Goal: Navigation & Orientation: Find specific page/section

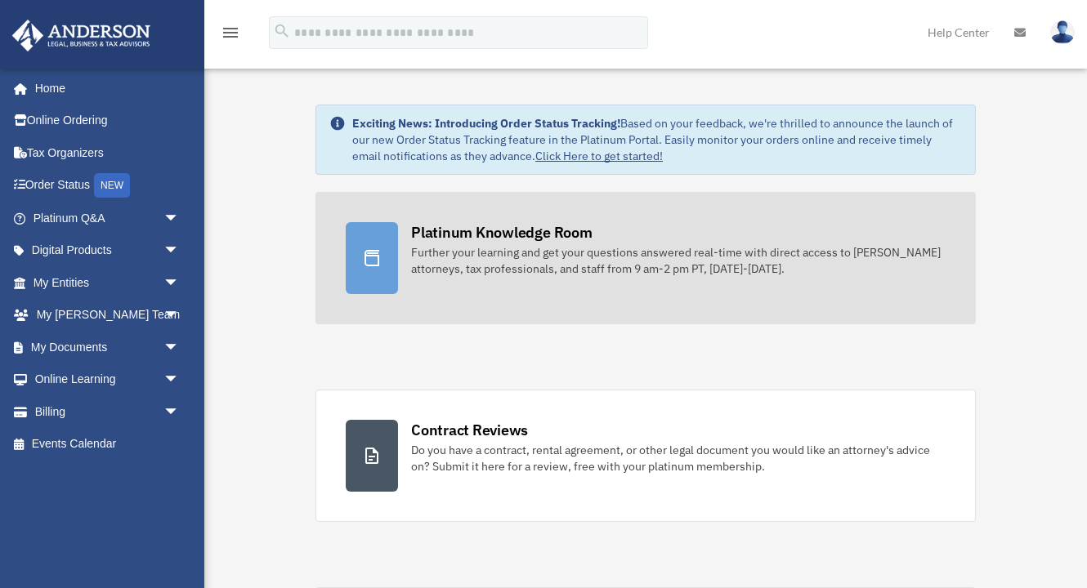
click at [640, 261] on div "Further your learning and get your questions answered real-time with direct acc…" at bounding box center [678, 260] width 534 height 33
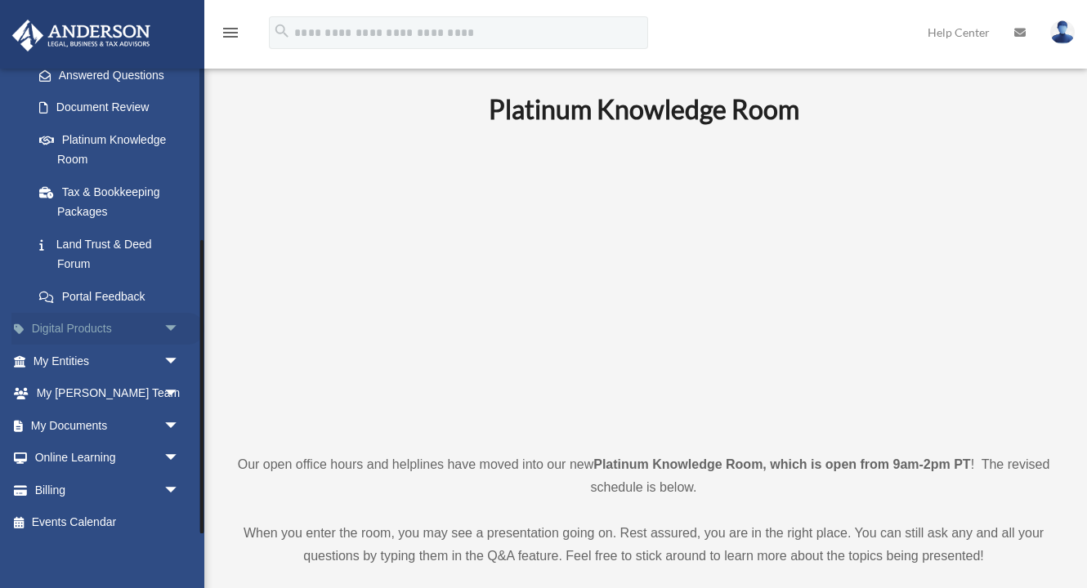
scroll to position [271, 0]
click at [107, 354] on link "My Entities arrow_drop_down" at bounding box center [107, 362] width 193 height 33
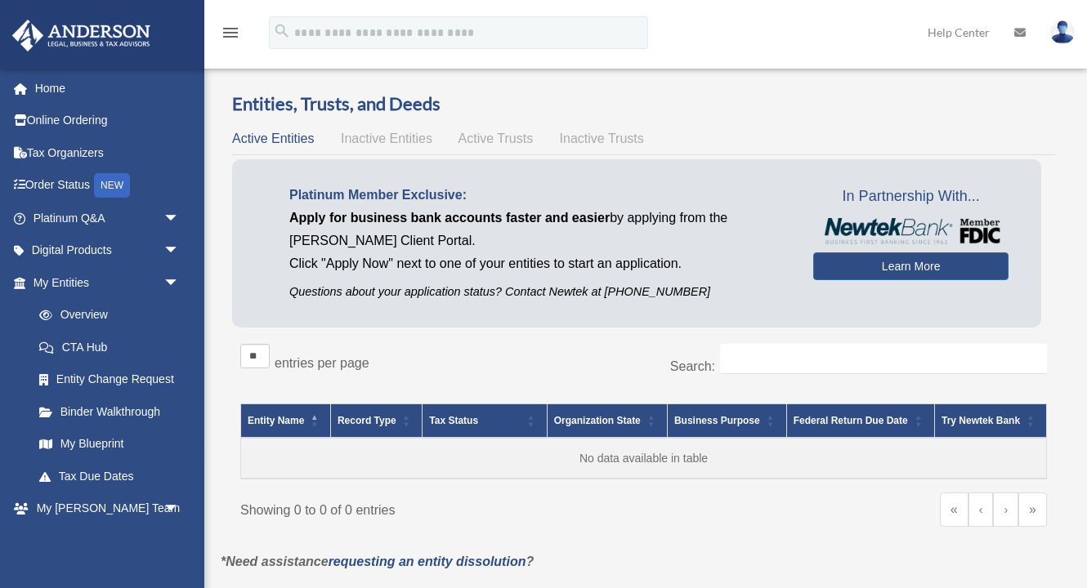
click at [413, 140] on span "Inactive Entities" at bounding box center [386, 139] width 91 height 14
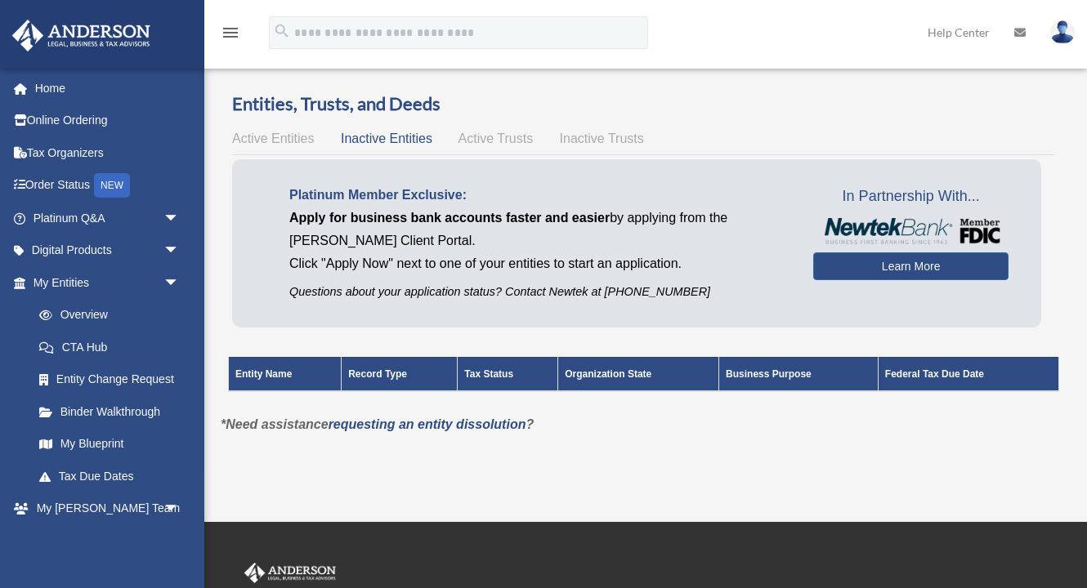
click at [270, 147] on div "Active Entities Inactive Entities Active Trusts Inactive Trusts" at bounding box center [643, 138] width 823 height 23
click at [275, 141] on span "Active Entities" at bounding box center [273, 139] width 82 height 14
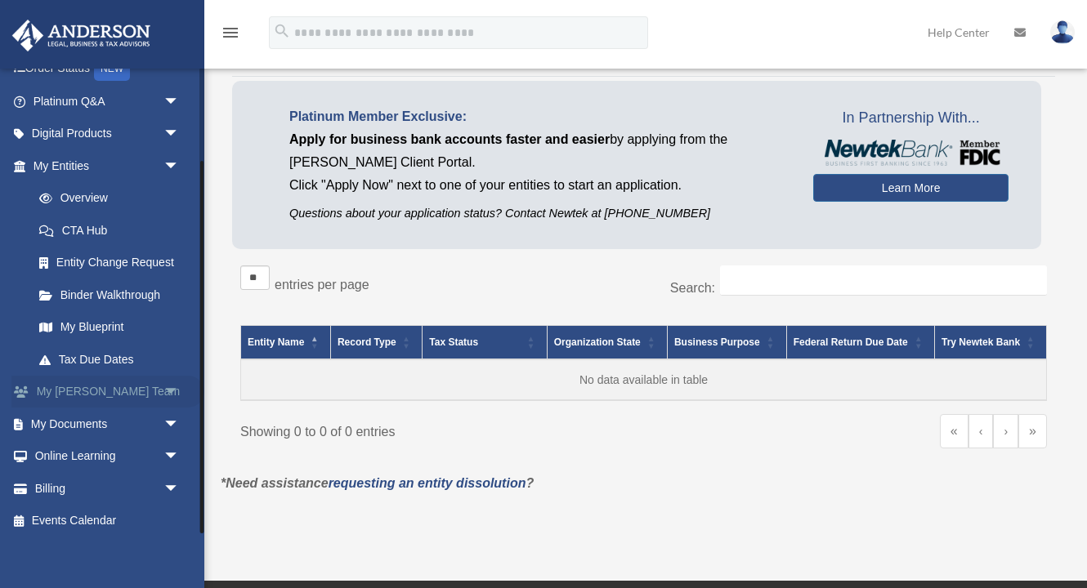
scroll to position [82, 0]
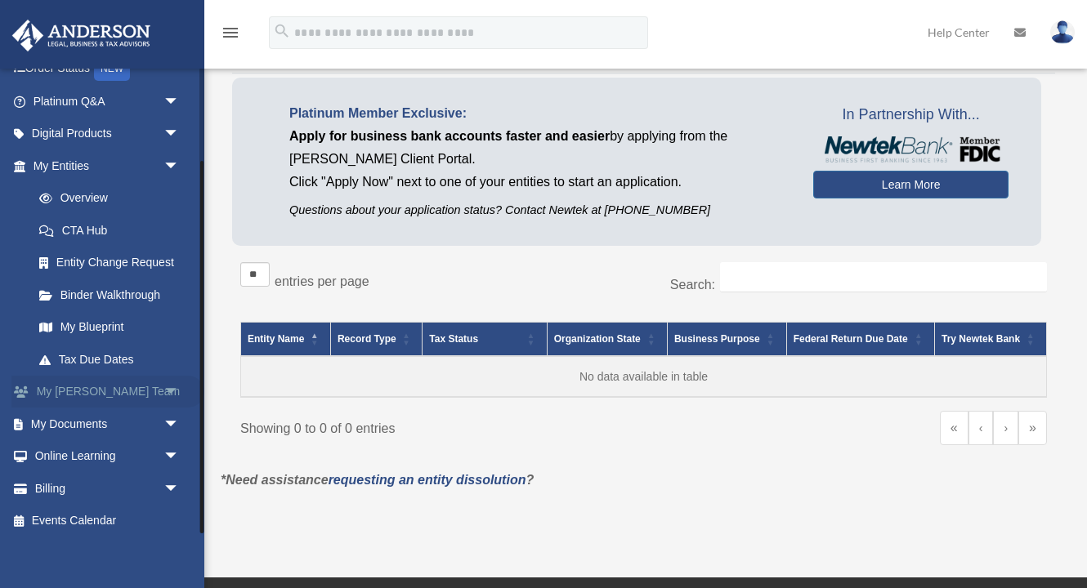
click at [111, 390] on link "My Anderson Team arrow_drop_down" at bounding box center [107, 392] width 193 height 33
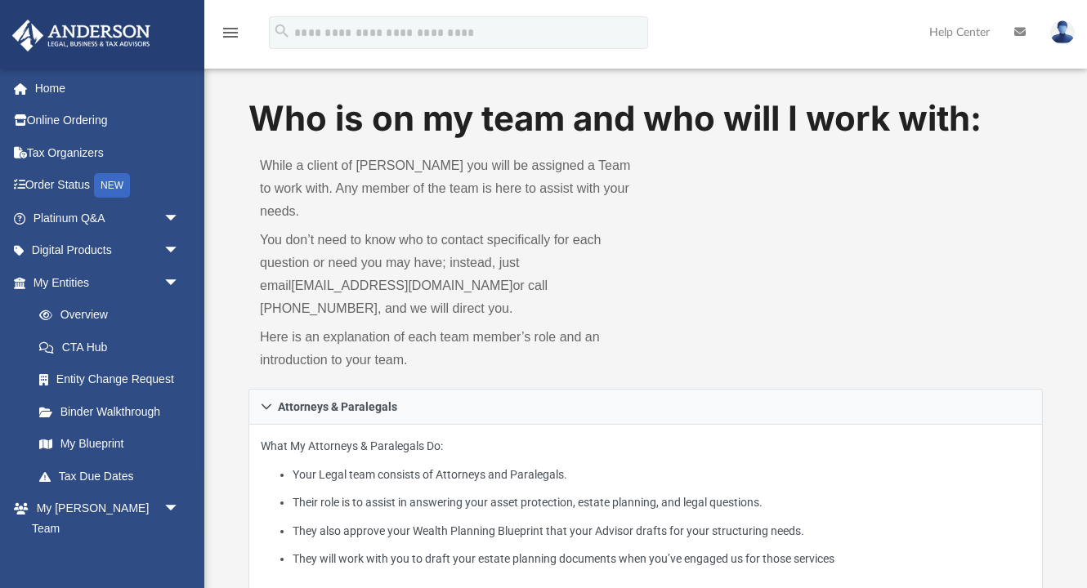
click at [1060, 30] on img at bounding box center [1062, 32] width 25 height 24
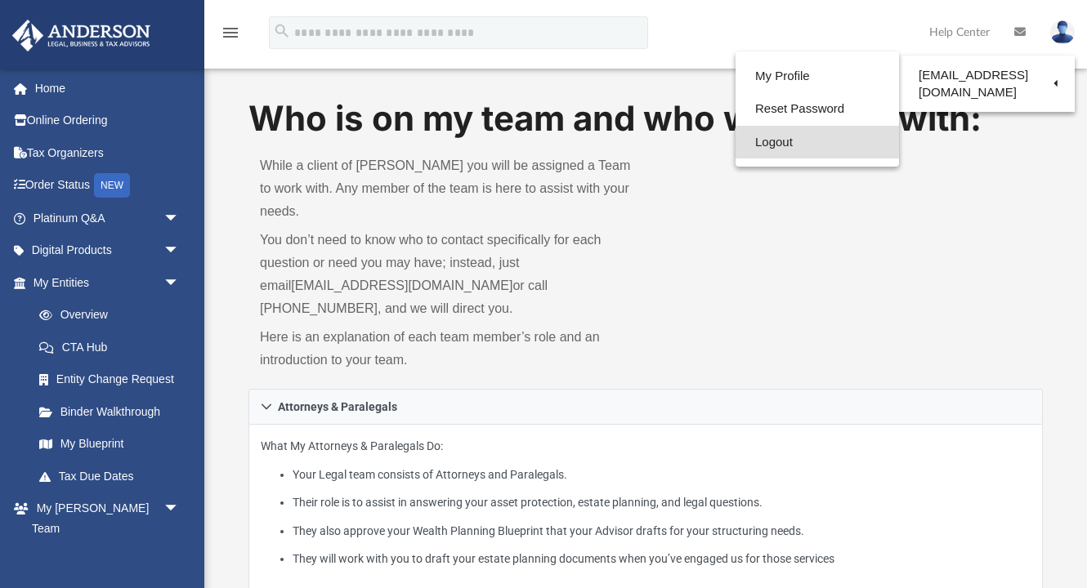
click at [783, 141] on link "Logout" at bounding box center [816, 142] width 163 height 33
